Goal: Information Seeking & Learning: Find specific page/section

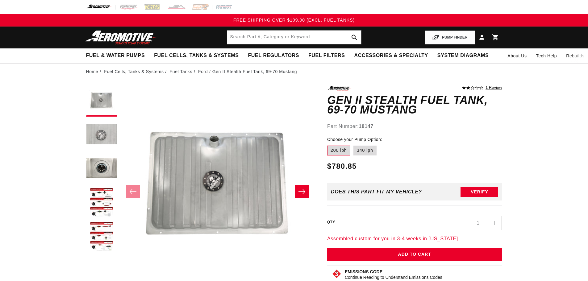
click at [104, 135] on button "Load image 2 in gallery view" at bounding box center [101, 135] width 31 height 31
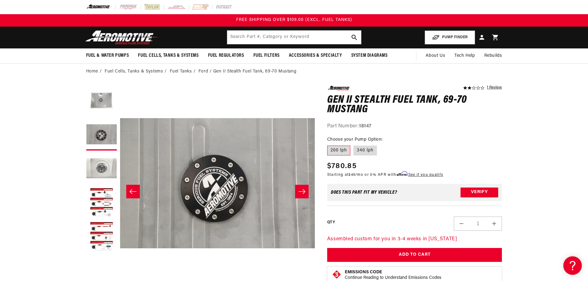
click at [102, 167] on button "Load image 3 in gallery view" at bounding box center [101, 169] width 31 height 31
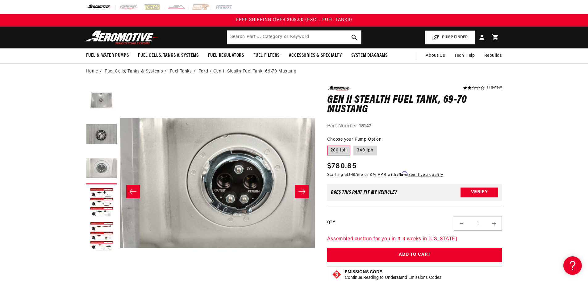
scroll to position [0, 390]
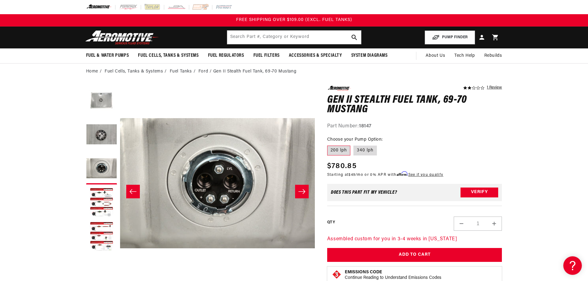
click at [301, 190] on icon "Slide right" at bounding box center [301, 191] width 7 height 6
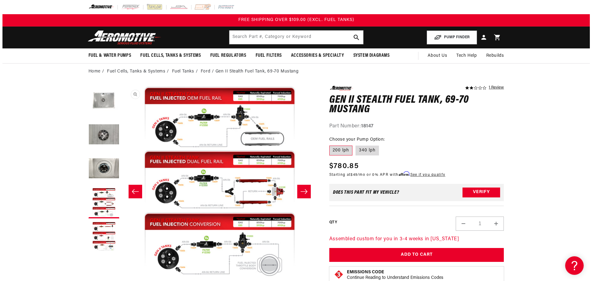
scroll to position [0, 584]
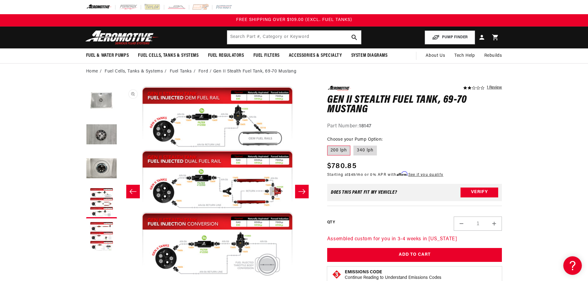
click at [120, 280] on button "Open media 4 in modal" at bounding box center [120, 280] width 0 height 0
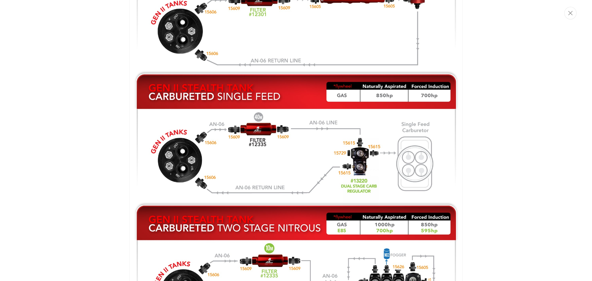
scroll to position [1186, 0]
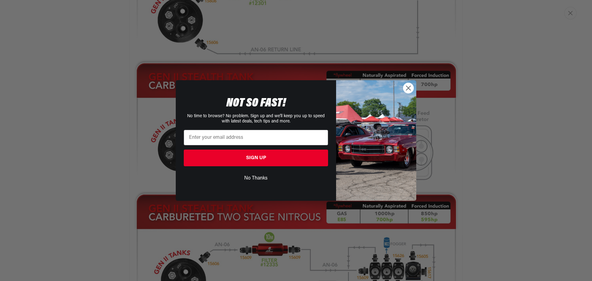
click at [409, 86] on circle "Close dialog" at bounding box center [408, 88] width 10 height 10
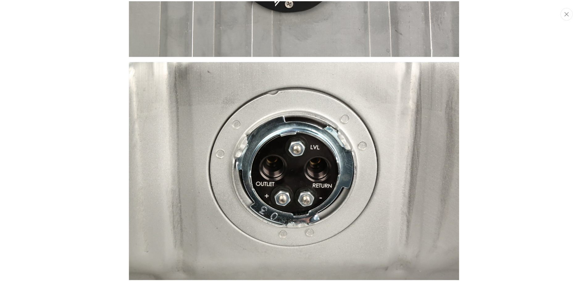
scroll to position [413, 0]
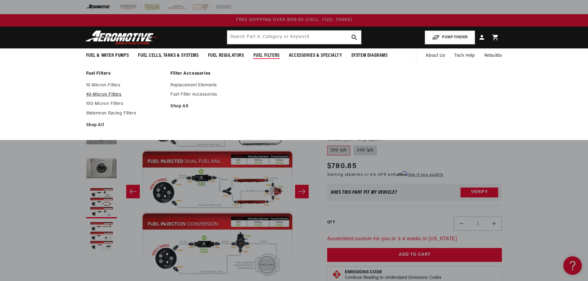
click at [111, 95] on link "40-Micron Filters" at bounding box center [125, 95] width 78 height 6
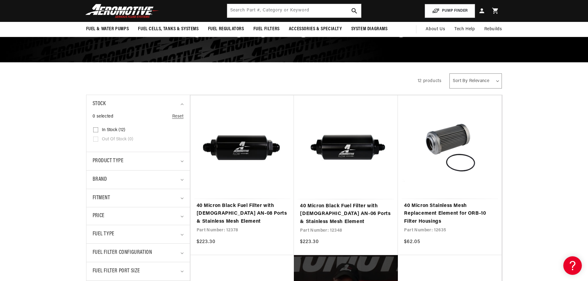
scroll to position [62, 0]
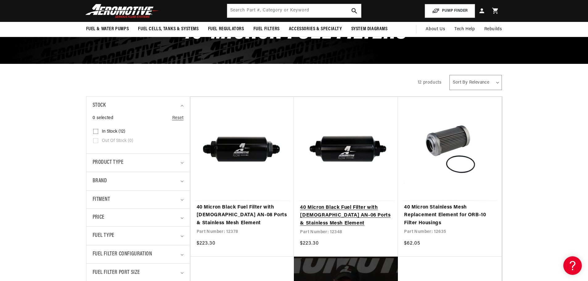
click at [349, 212] on link "40 Micron Black Fuel Filter with [DEMOGRAPHIC_DATA] AN-06 Ports & Stainless Mes…" at bounding box center [346, 216] width 92 height 24
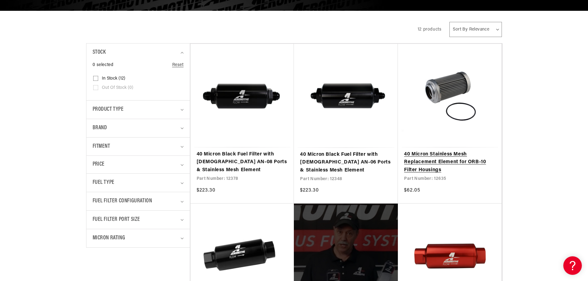
scroll to position [216, 0]
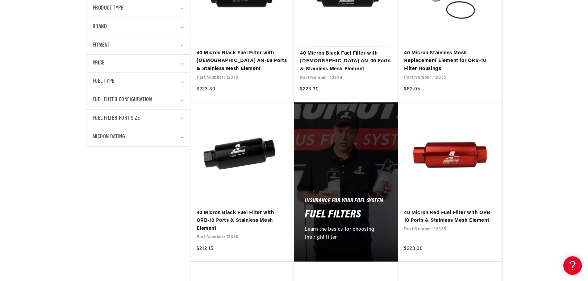
click at [474, 220] on link "40 Micron Red Fuel Filter with ORB-10 Ports & Stainless Mesh Element" at bounding box center [449, 217] width 91 height 16
click at [464, 212] on link "40 Micron Red Fuel Filter with ORB-10 Ports & Stainless Mesh Element" at bounding box center [449, 217] width 91 height 16
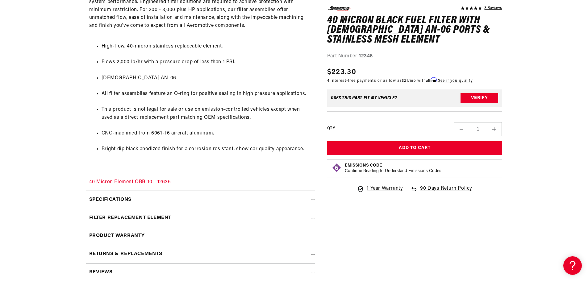
scroll to position [370, 0]
click at [312, 201] on summary "Specifications" at bounding box center [200, 199] width 229 height 18
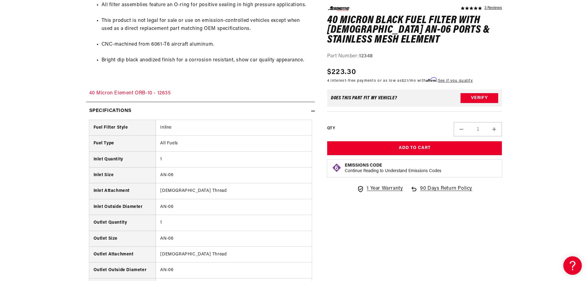
scroll to position [463, 0]
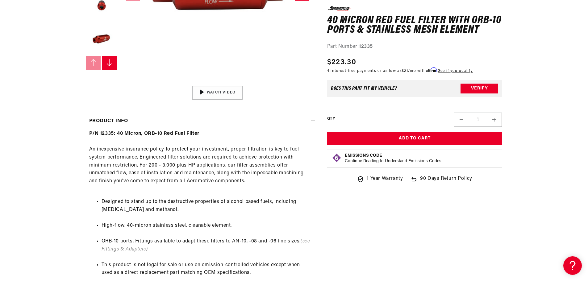
scroll to position [216, 0]
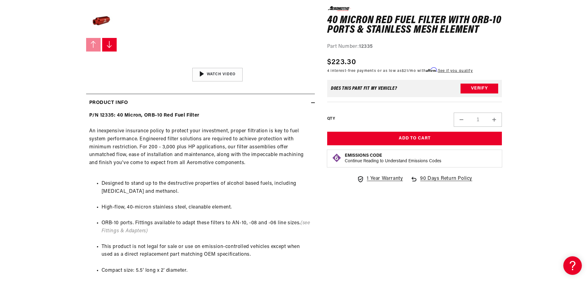
click at [140, 231] on em "(see Fittings & Adapters)" at bounding box center [205, 227] width 208 height 13
click at [125, 230] on em "(see Fittings & Adapters)" at bounding box center [205, 227] width 208 height 13
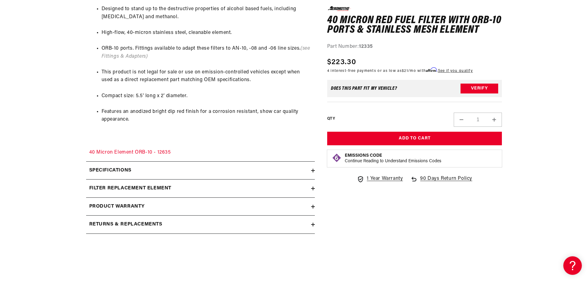
scroll to position [401, 0]
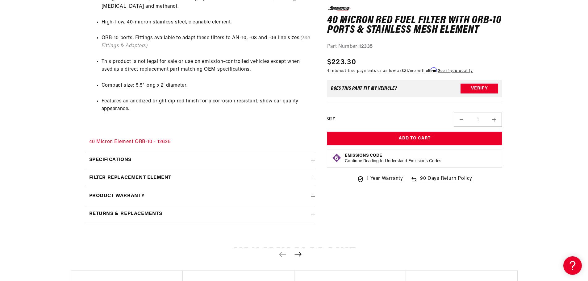
click at [259, 178] on div "filter replacement element" at bounding box center [198, 178] width 225 height 8
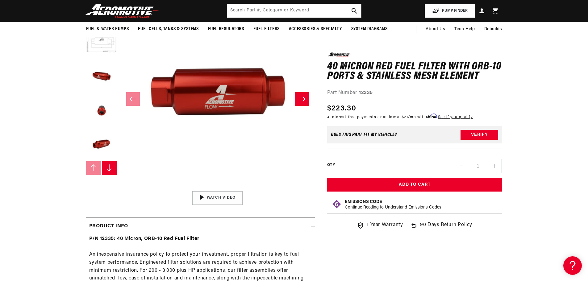
scroll to position [0, 0]
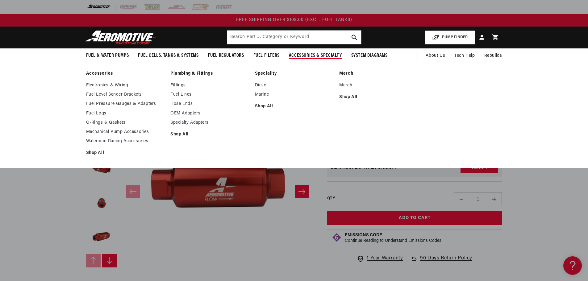
click at [179, 85] on link "Fittings" at bounding box center [209, 86] width 78 height 6
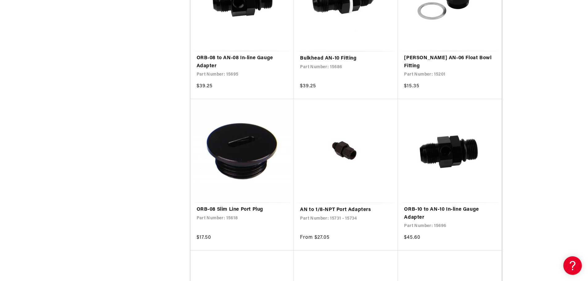
scroll to position [956, 0]
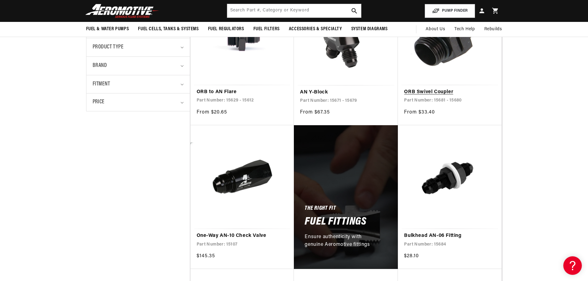
scroll to position [93, 0]
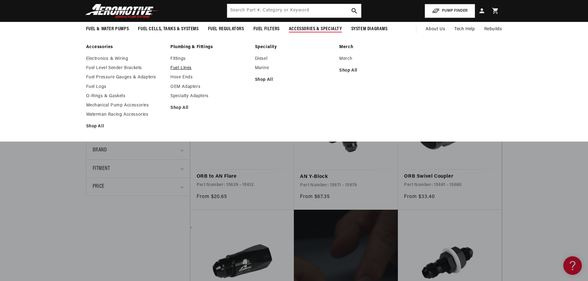
click at [180, 68] on link "Fuel Lines" at bounding box center [209, 68] width 78 height 6
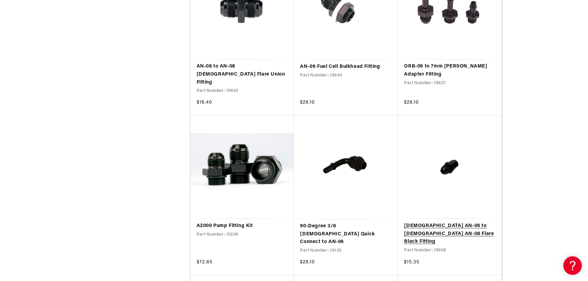
scroll to position [2282, 0]
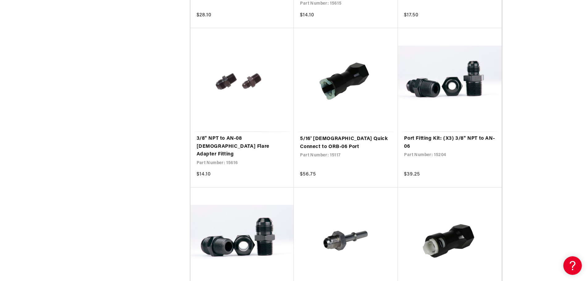
scroll to position [3516, 0]
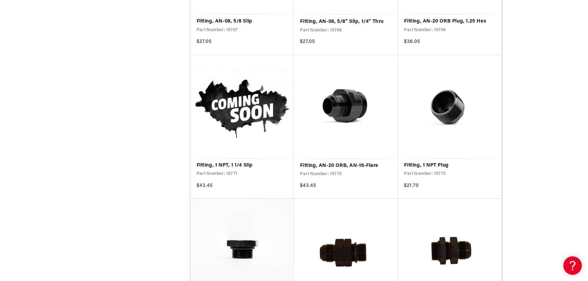
scroll to position [4931, 0]
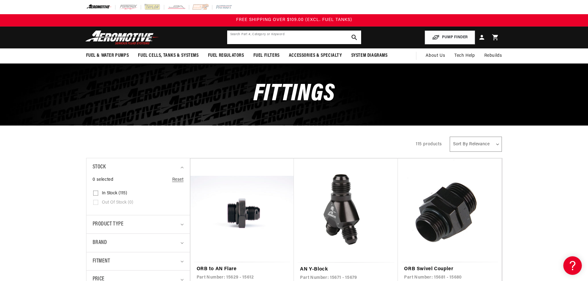
click at [278, 35] on input "text" at bounding box center [294, 38] width 134 height 14
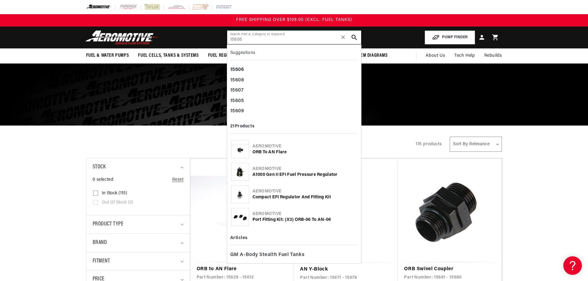
type input "15606"
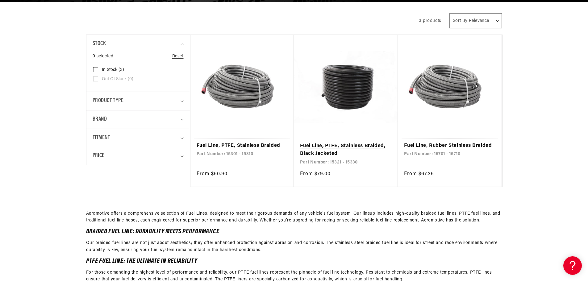
click at [353, 142] on link "Fuel Line, PTFE, Stainless Braided, Black Jacketed" at bounding box center [346, 150] width 92 height 16
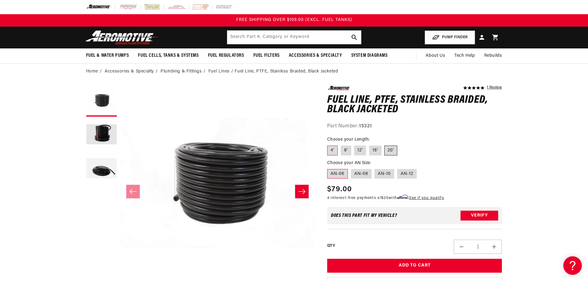
click at [387, 151] on label "20'" at bounding box center [390, 151] width 13 height 10
click at [385, 145] on input "20'" at bounding box center [384, 144] width 0 height 0
radio input "true"
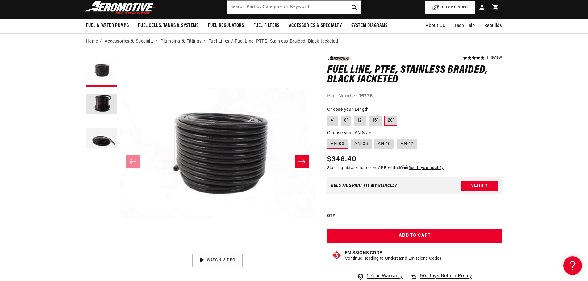
scroll to position [62, 0]
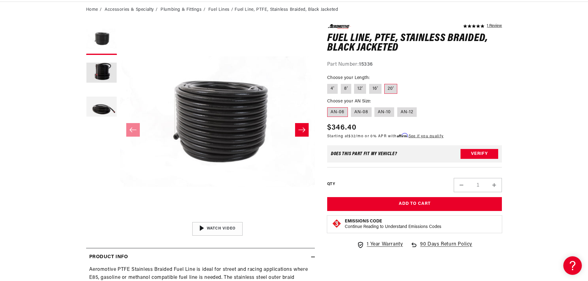
click at [303, 128] on icon "Slide right" at bounding box center [301, 130] width 7 height 6
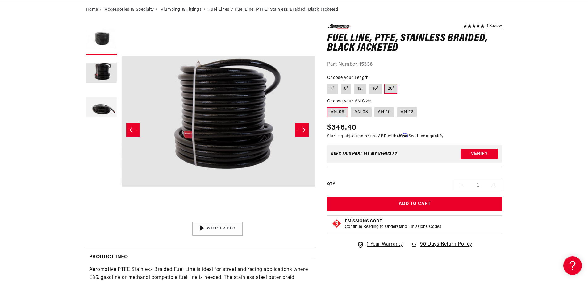
scroll to position [0, 195]
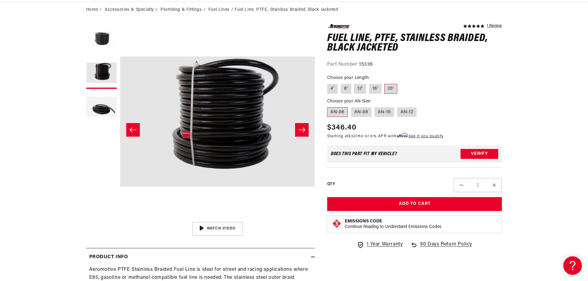
click at [303, 128] on icon "Slide right" at bounding box center [301, 130] width 7 height 6
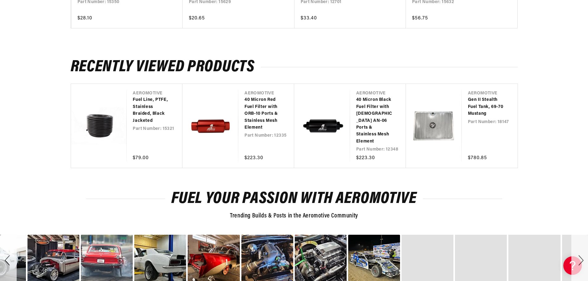
scroll to position [771, 0]
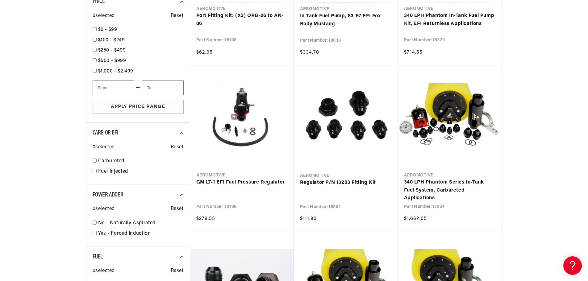
scroll to position [401, 0]
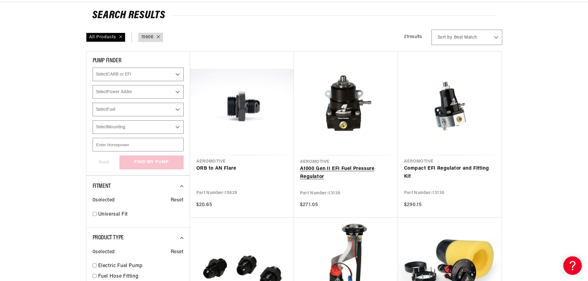
scroll to position [62, 0]
click at [113, 74] on select "Select CARB or EFI Carbureted Fuel Injected" at bounding box center [138, 74] width 91 height 14
select select "Carbureted"
click at [93, 67] on select "Select CARB or EFI Carbureted Fuel Injected" at bounding box center [138, 74] width 91 height 14
checkbox input "true"
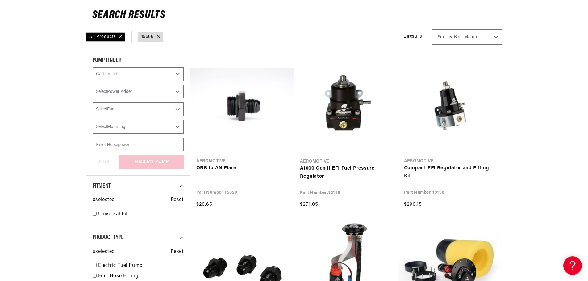
select select "Carbureted"
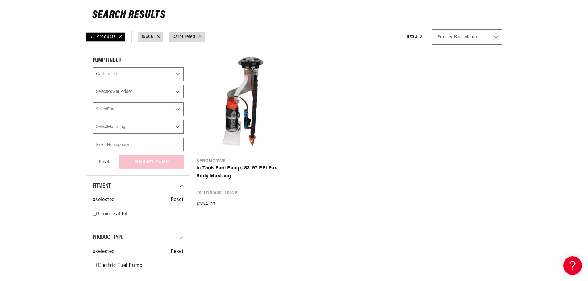
click at [142, 92] on select "Select Power Adder No - Naturally Aspirated Yes - Forced Induction" at bounding box center [138, 92] width 91 height 14
click at [121, 36] on div "All Products" at bounding box center [105, 36] width 39 height 9
select select "CarbOrEFI"
select select "CARB or EFI"
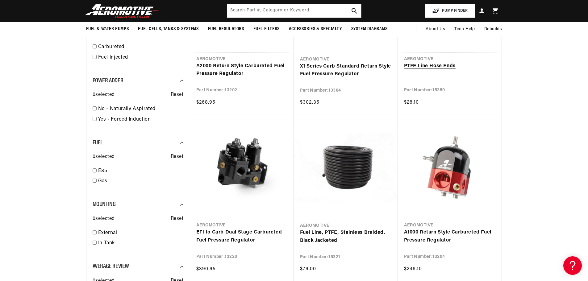
scroll to position [802, 0]
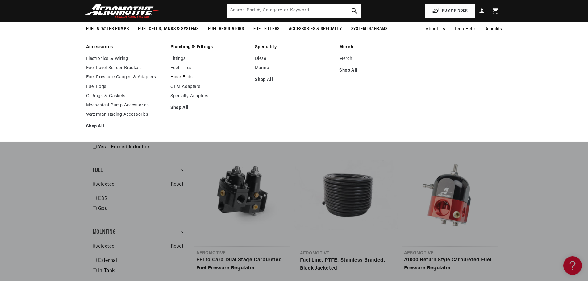
click at [181, 76] on link "Hose Ends" at bounding box center [209, 78] width 78 height 6
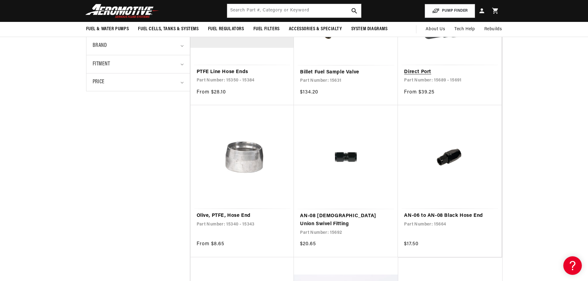
scroll to position [123, 0]
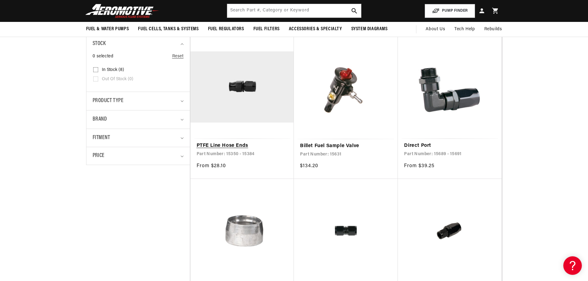
click at [241, 142] on link "PTFE Line Hose Ends" at bounding box center [241, 146] width 91 height 8
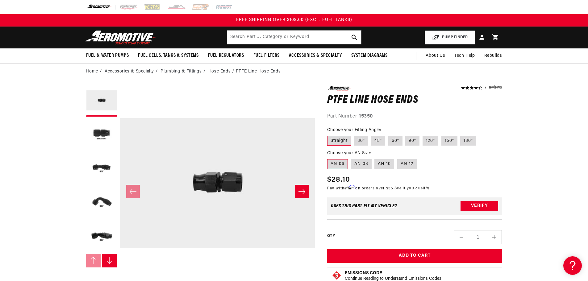
click at [335, 162] on label "AN-06" at bounding box center [337, 164] width 21 height 10
click at [329, 158] on input "AN-06" at bounding box center [328, 158] width 0 height 0
click at [102, 131] on button "Load image 2 in gallery view" at bounding box center [101, 135] width 31 height 31
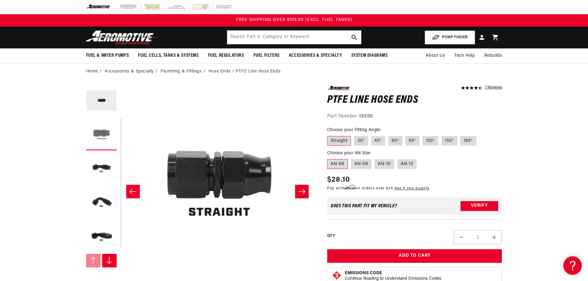
scroll to position [0, 195]
click at [94, 167] on button "Load image 3 in gallery view" at bounding box center [101, 169] width 31 height 31
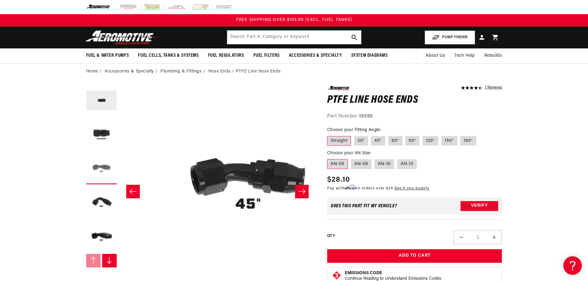
scroll to position [0, 390]
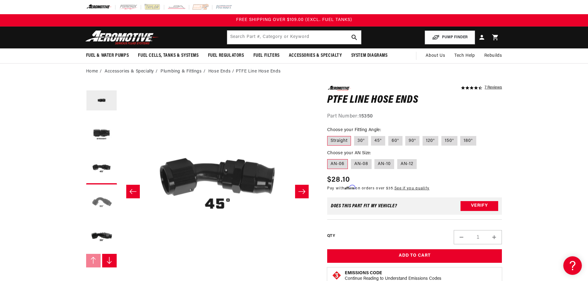
click at [93, 196] on button "Load image 4 in gallery view" at bounding box center [101, 203] width 31 height 31
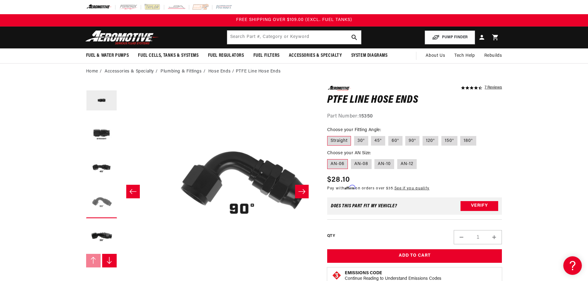
scroll to position [0, 584]
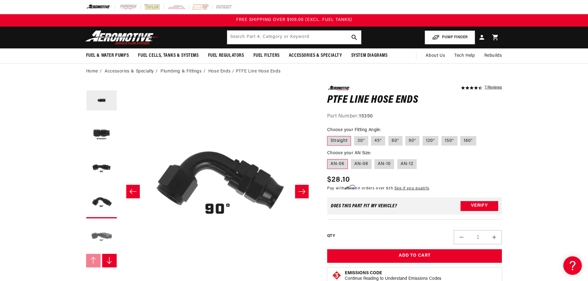
click at [97, 228] on button "Load image 5 in gallery view" at bounding box center [101, 236] width 31 height 31
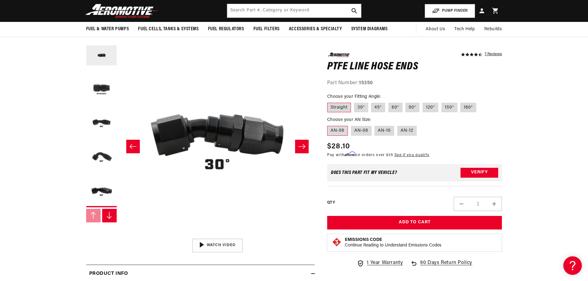
scroll to position [31, 0]
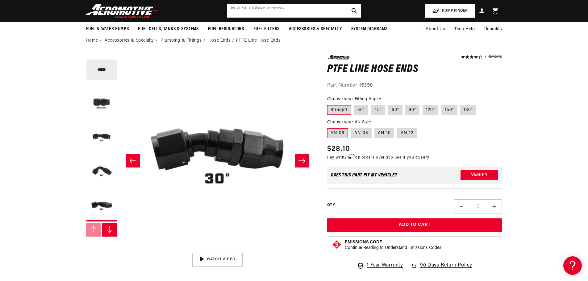
click at [288, 5] on input "text" at bounding box center [294, 11] width 134 height 14
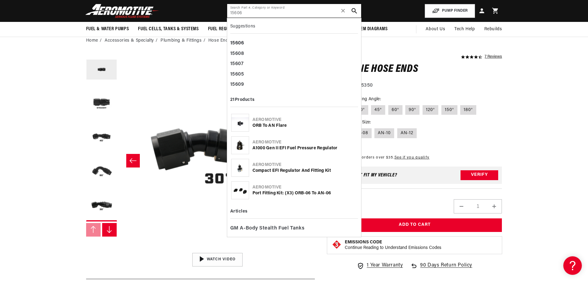
type input "15606"
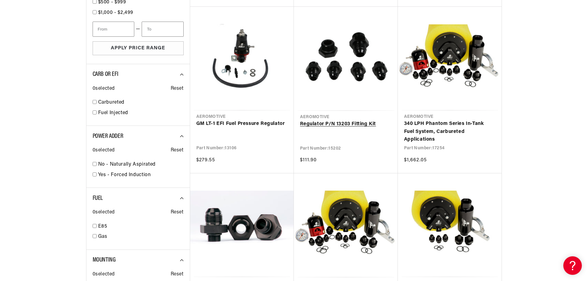
scroll to position [463, 0]
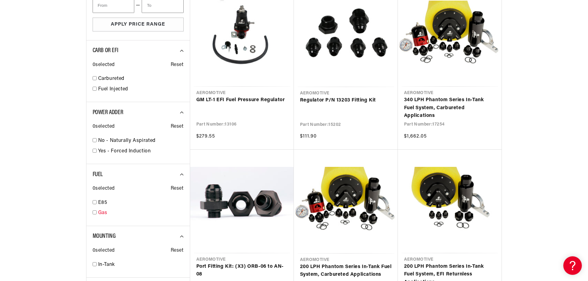
click at [104, 212] on link "Gas" at bounding box center [140, 213] width 85 height 8
checkbox input "true"
select select "Gas"
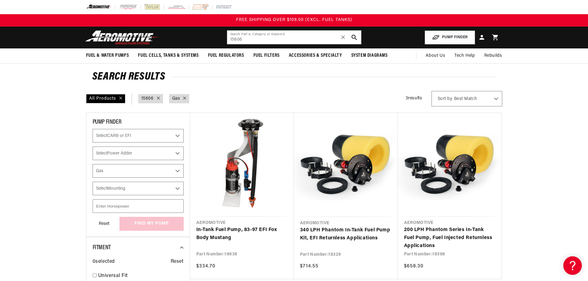
click at [186, 98] on div "Fuel : Gas" at bounding box center [179, 98] width 20 height 9
select select "Fuel"
checkbox input "false"
select select "Fuel"
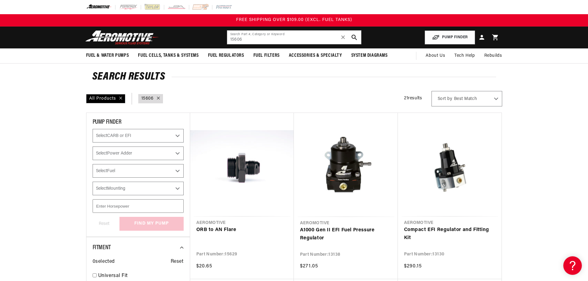
click at [177, 168] on select "Select Fuel E85 Gas" at bounding box center [138, 171] width 91 height 14
click at [175, 153] on select "Select Power Adder No - Naturally Aspirated Yes - Forced Induction" at bounding box center [138, 153] width 91 height 14
click at [181, 134] on select "Select CARB or EFI Carbureted Fuel Injected" at bounding box center [138, 136] width 91 height 14
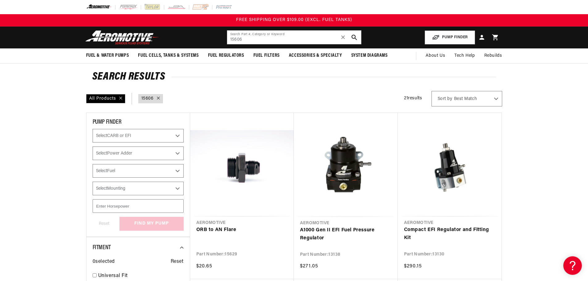
click at [181, 134] on select "Select CARB or EFI Carbureted Fuel Injected" at bounding box center [138, 136] width 91 height 14
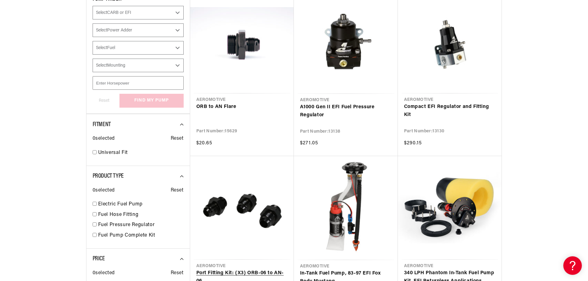
scroll to position [123, 0]
click at [126, 213] on link "Fuel Hose Fitting" at bounding box center [140, 215] width 85 height 8
checkbox input "true"
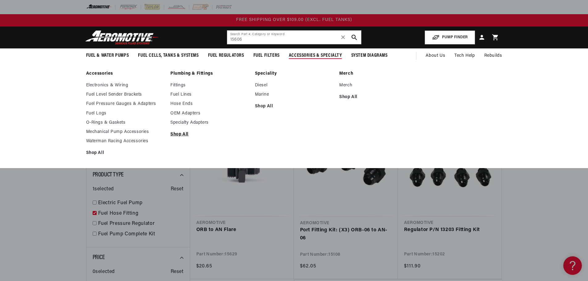
click at [181, 133] on link "Shop All" at bounding box center [209, 135] width 78 height 6
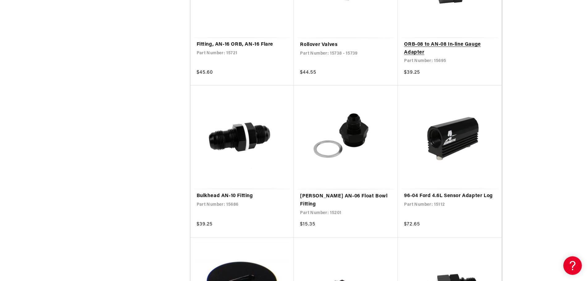
scroll to position [1018, 0]
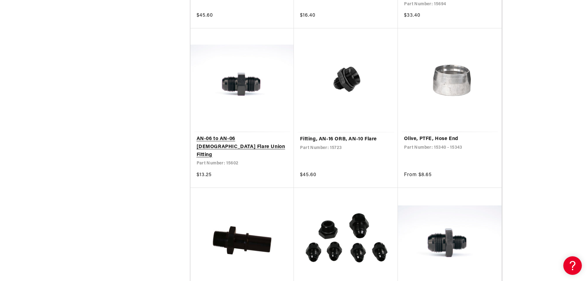
scroll to position [1789, 0]
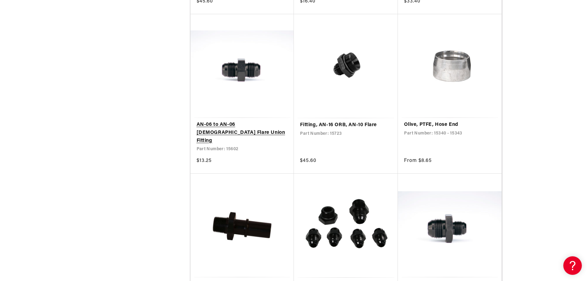
click at [241, 121] on link "AN-06 to AN-06 [DEMOGRAPHIC_DATA] Flare Union Fitting" at bounding box center [241, 133] width 91 height 24
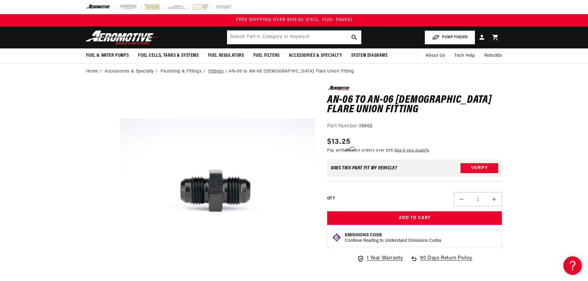
click at [213, 71] on link "Fittings" at bounding box center [215, 71] width 15 height 7
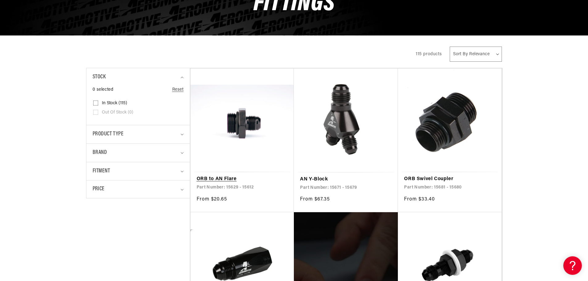
scroll to position [93, 0]
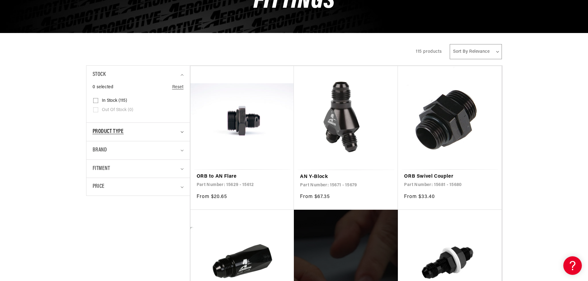
click at [180, 131] on summary "Product type" at bounding box center [138, 132] width 91 height 18
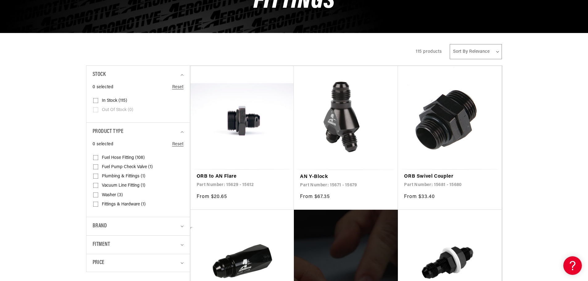
click at [136, 157] on span "Fuel Hose Fitting (108)" at bounding box center [123, 158] width 43 height 6
click at [98, 157] on input "Fuel Hose Fitting (108) Fuel Hose Fitting (108 products)" at bounding box center [95, 158] width 5 height 5
checkbox input "true"
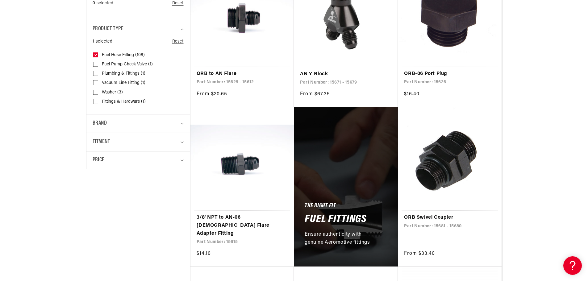
scroll to position [216, 0]
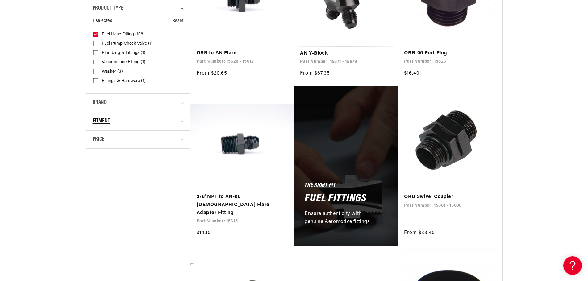
click at [181, 122] on icon "Fitment (0 selected)" at bounding box center [181, 122] width 3 height 2
click at [181, 136] on summary "Price" at bounding box center [138, 140] width 91 height 18
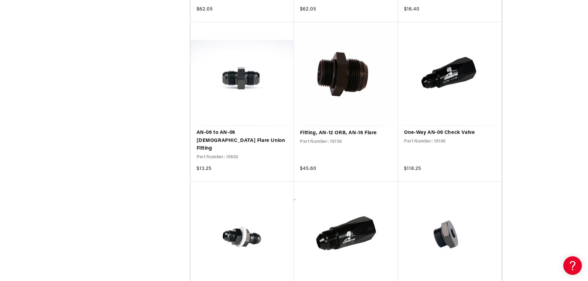
scroll to position [1110, 0]
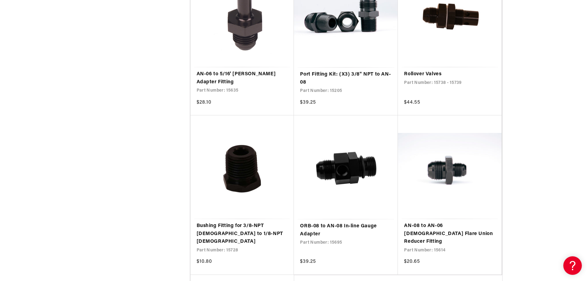
scroll to position [2375, 0]
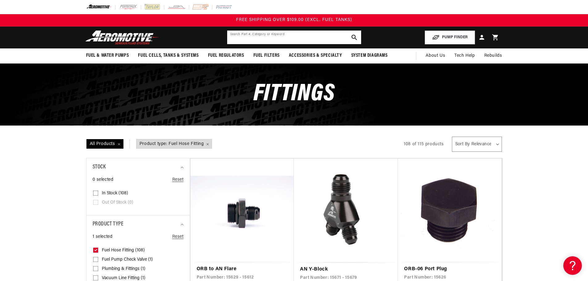
click at [313, 35] on input "text" at bounding box center [294, 38] width 134 height 14
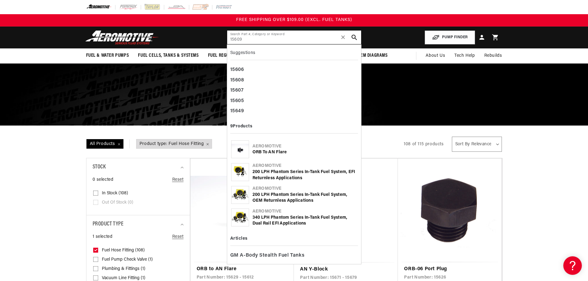
type input "15609"
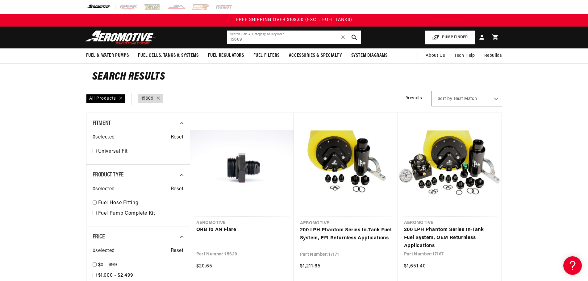
click at [295, 32] on input "15609" at bounding box center [294, 38] width 134 height 14
click at [354, 38] on icon "search button" at bounding box center [354, 38] width 6 height 6
click at [118, 99] on div "All Products" at bounding box center [105, 98] width 39 height 9
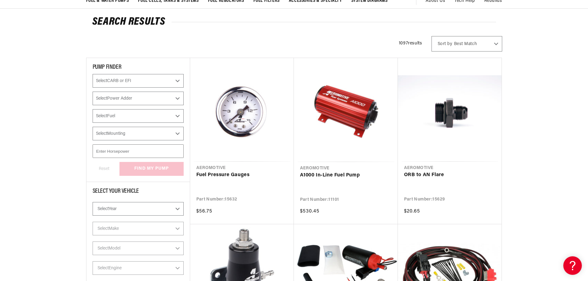
scroll to position [62, 0]
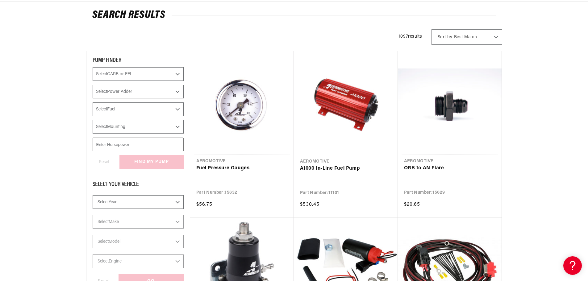
click at [138, 130] on select "Select Mounting External In-Tank" at bounding box center [138, 127] width 91 height 14
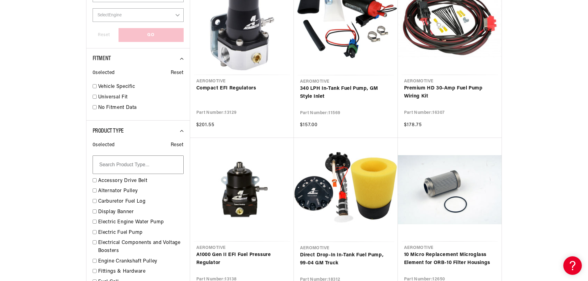
scroll to position [308, 0]
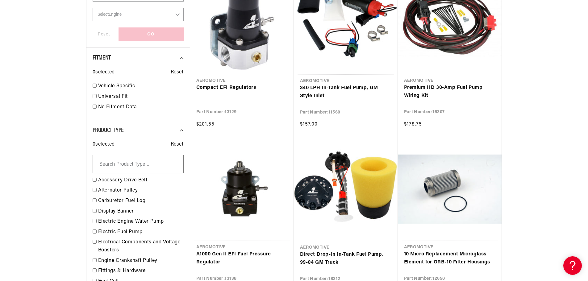
click at [126, 170] on input "text" at bounding box center [138, 164] width 91 height 19
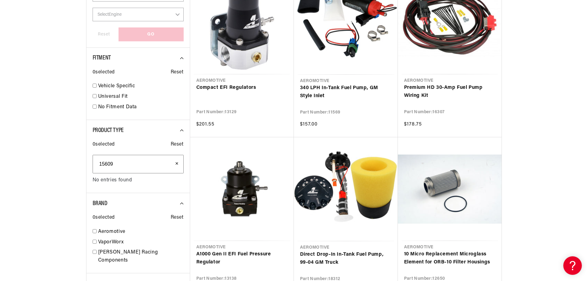
type input "15609"
click at [130, 164] on input "15609" at bounding box center [138, 164] width 91 height 19
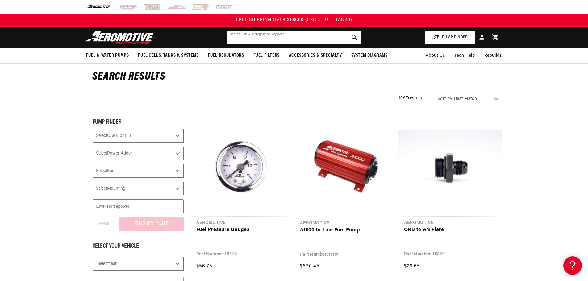
click at [305, 38] on input "text" at bounding box center [294, 38] width 134 height 14
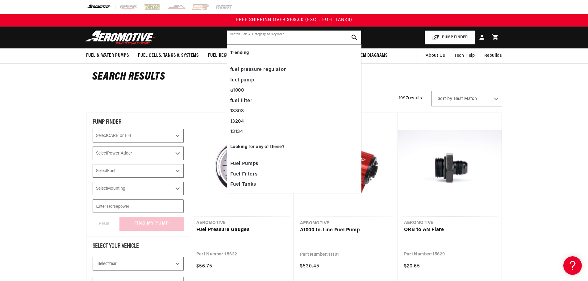
click at [298, 36] on input "text" at bounding box center [294, 38] width 134 height 14
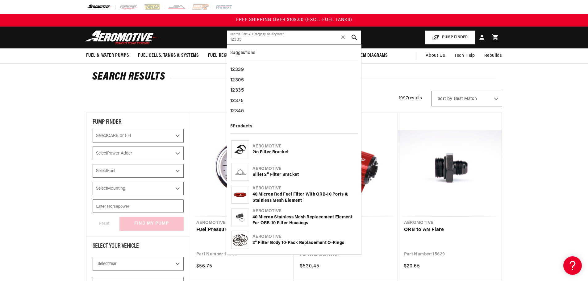
type input "12335"
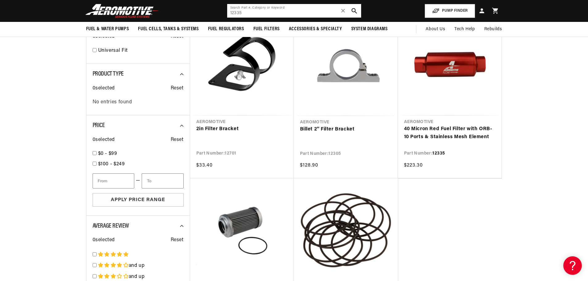
scroll to position [93, 0]
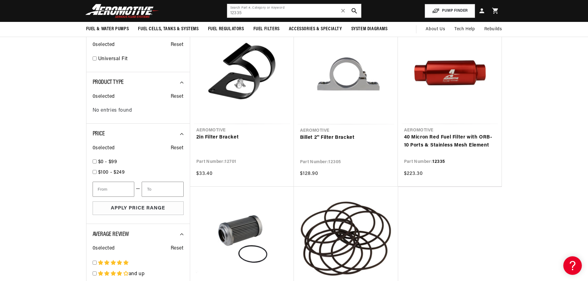
drag, startPoint x: 342, startPoint y: 10, endPoint x: 328, endPoint y: 11, distance: 13.9
click at [342, 10] on span "✕" at bounding box center [343, 11] width 6 height 10
click at [320, 11] on input "text" at bounding box center [294, 11] width 134 height 14
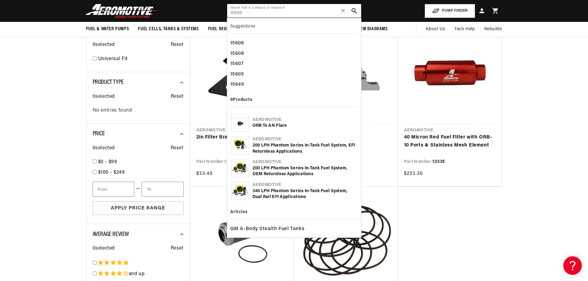
type input "15609"
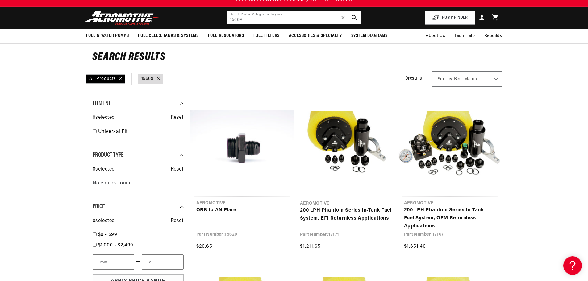
scroll to position [31, 0]
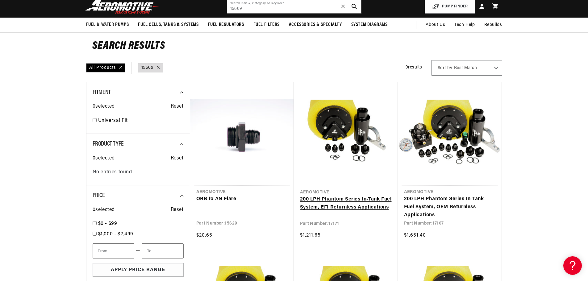
click at [354, 201] on link "200 LPH Phantom Series In-Tank Fuel System, EFI Returnless Applications" at bounding box center [346, 204] width 92 height 16
